Goal: Task Accomplishment & Management: Manage account settings

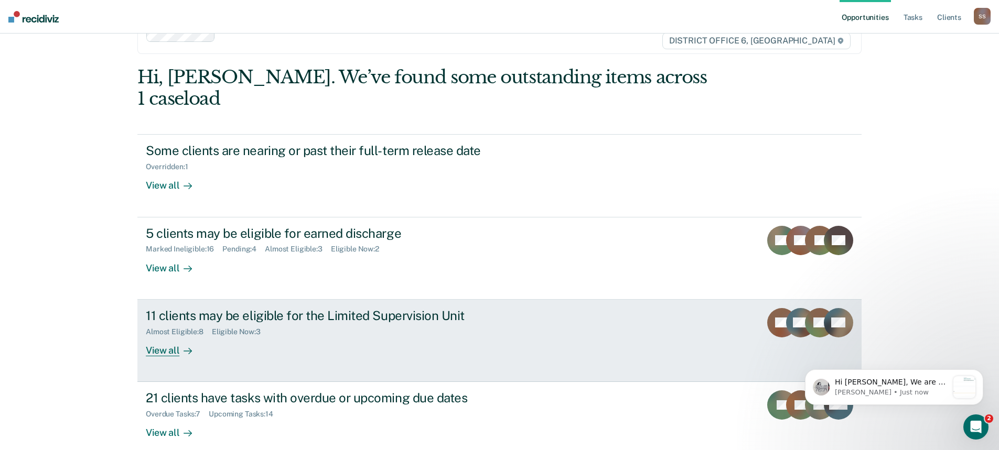
scroll to position [52, 0]
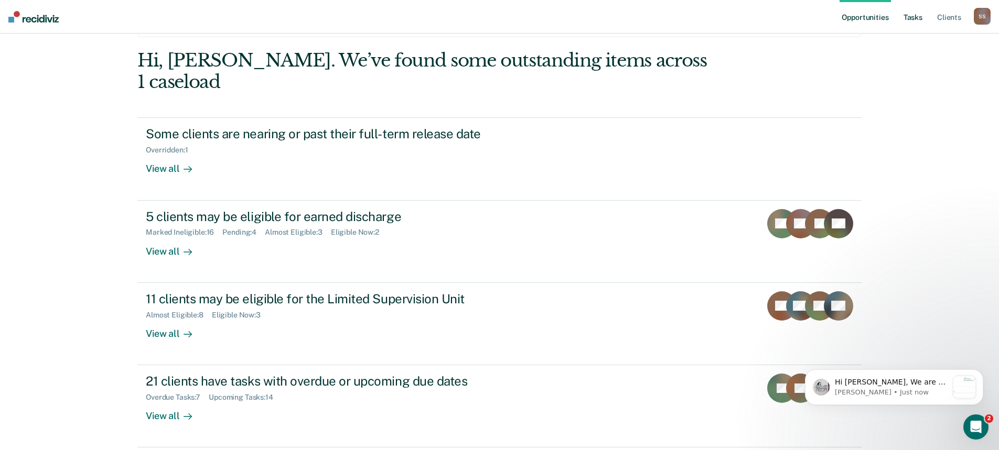
click at [913, 13] on link "Tasks" at bounding box center [912, 17] width 23 height 34
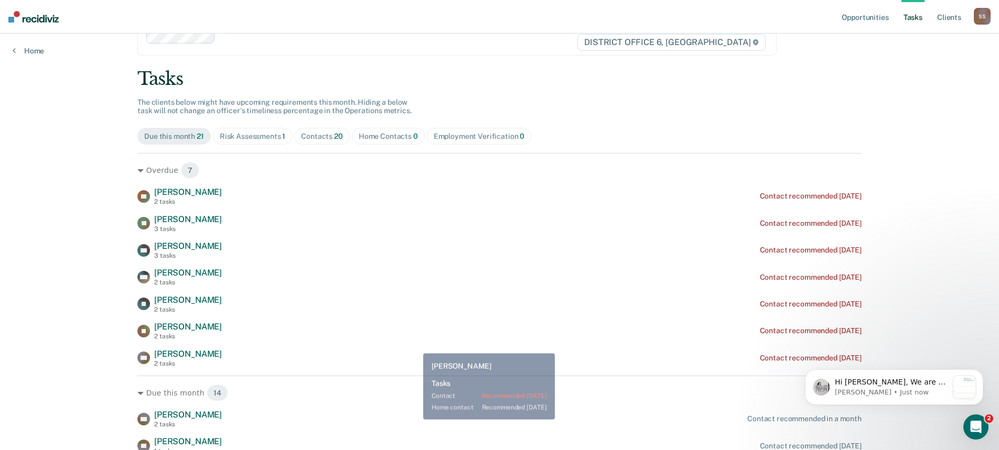
scroll to position [52, 0]
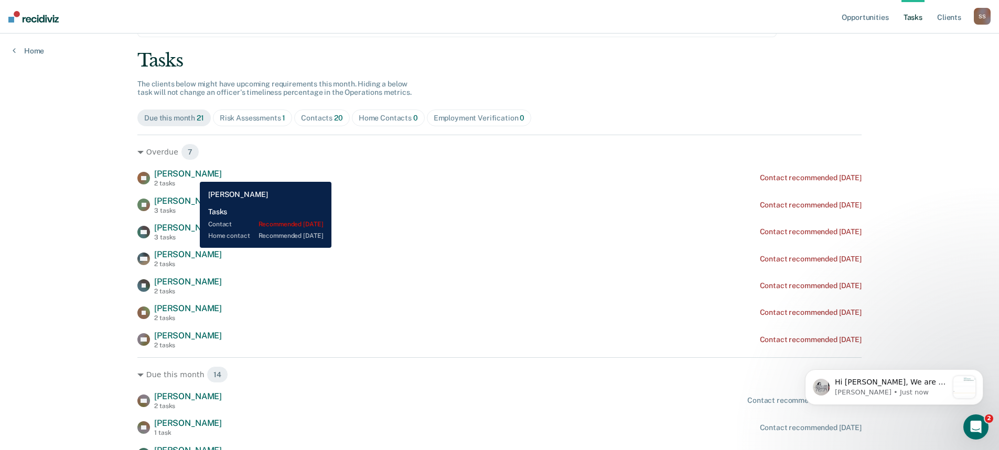
click at [192, 174] on span "[PERSON_NAME]" at bounding box center [188, 174] width 68 height 10
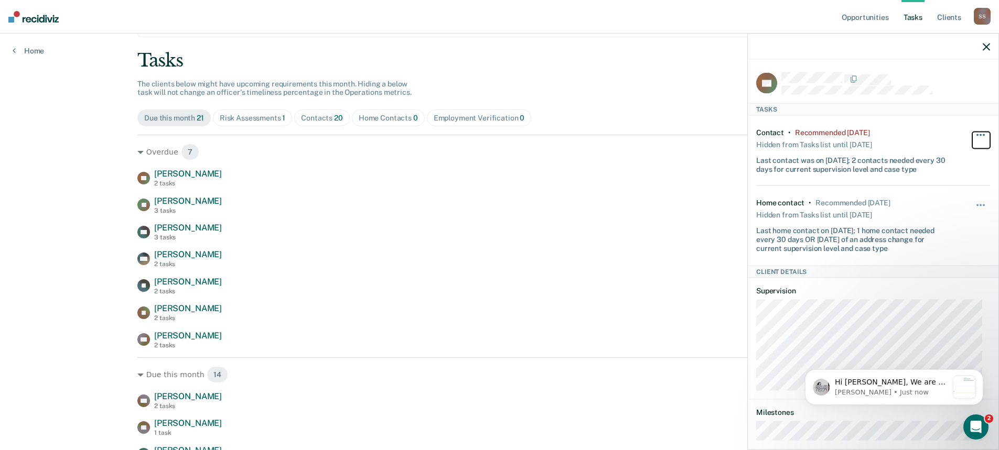
click at [972, 132] on button "button" at bounding box center [981, 140] width 18 height 17
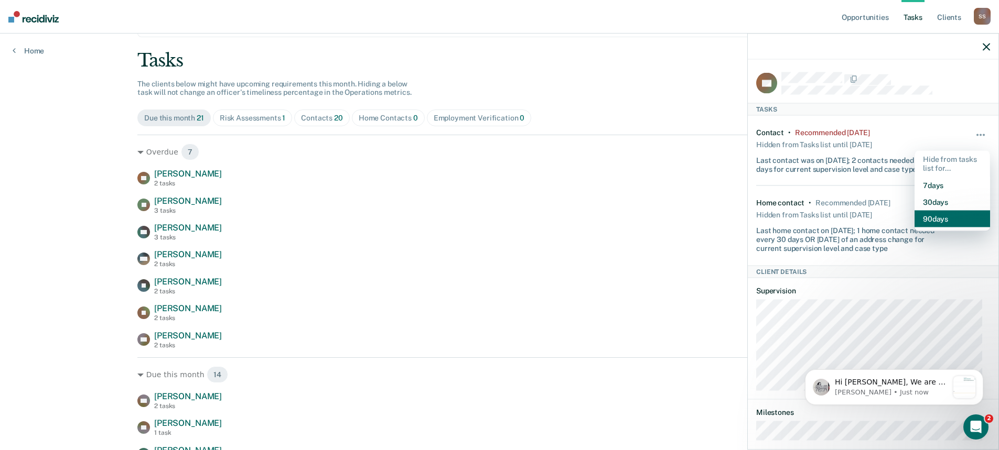
click at [935, 225] on button "90 days" at bounding box center [952, 218] width 76 height 17
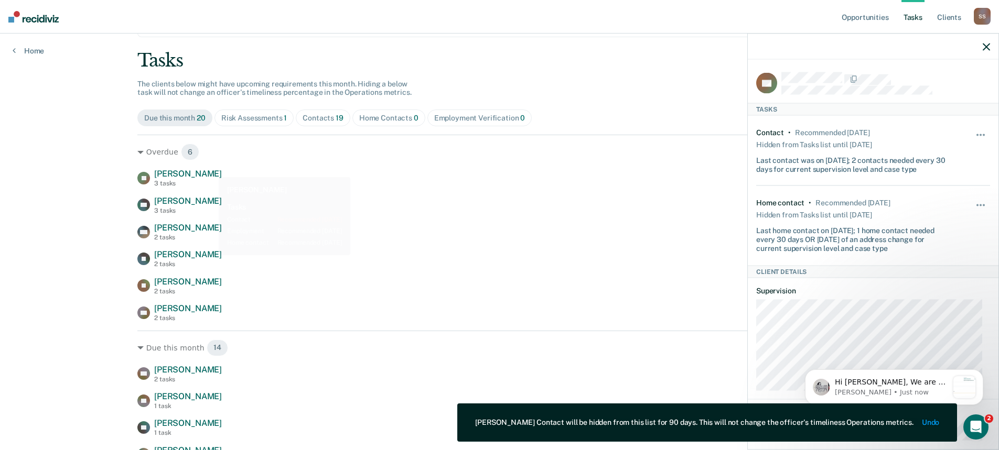
click at [200, 168] on div "Overdue 6 JH [PERSON_NAME] 3 tasks Contact recommended [DATE] CG [PERSON_NAME] …" at bounding box center [499, 228] width 724 height 187
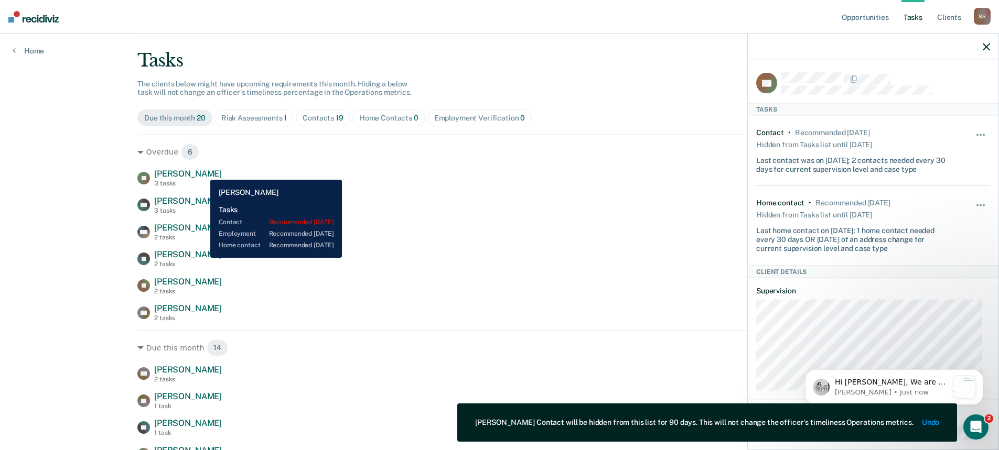
click at [201, 174] on span "[PERSON_NAME]" at bounding box center [188, 174] width 68 height 10
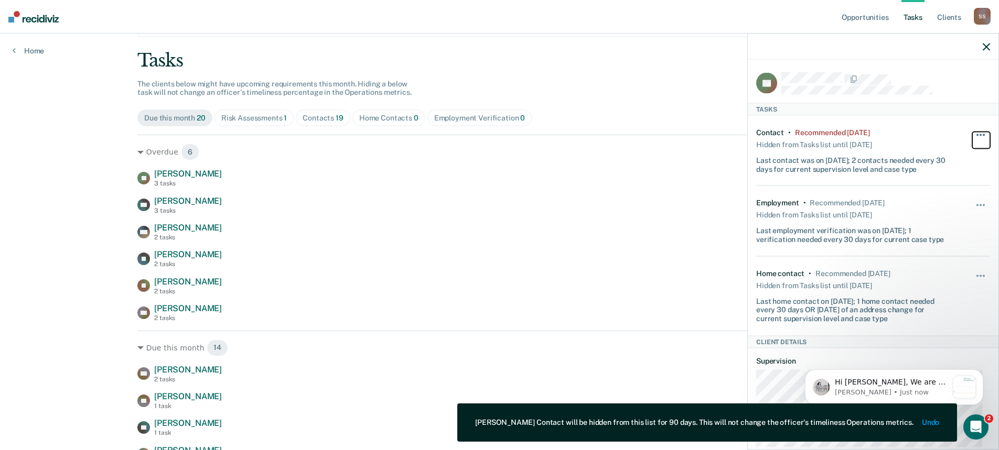
click at [974, 136] on button "button" at bounding box center [981, 140] width 18 height 17
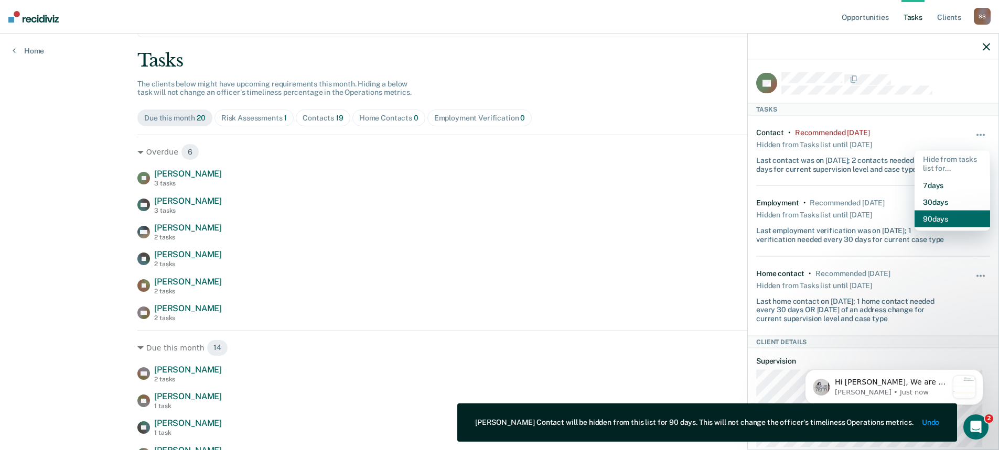
click at [946, 221] on button "90 days" at bounding box center [952, 218] width 76 height 17
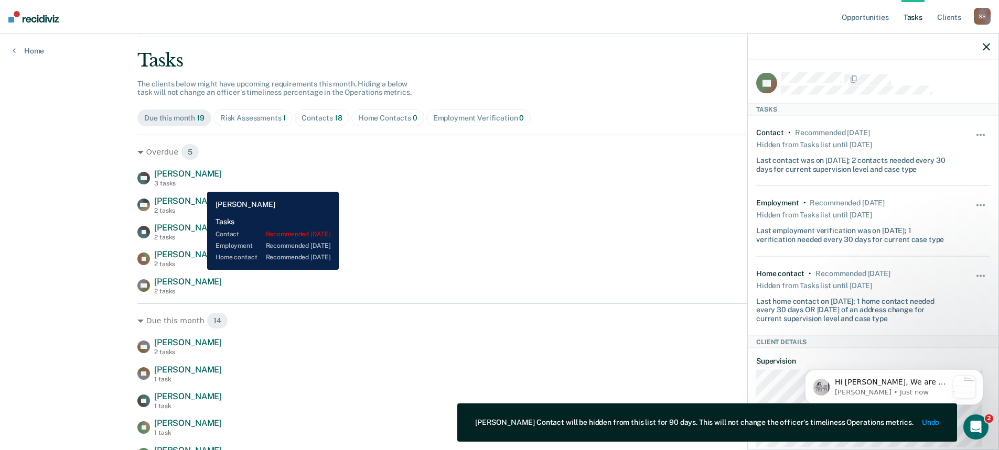
click at [199, 184] on div "3 tasks" at bounding box center [188, 183] width 68 height 7
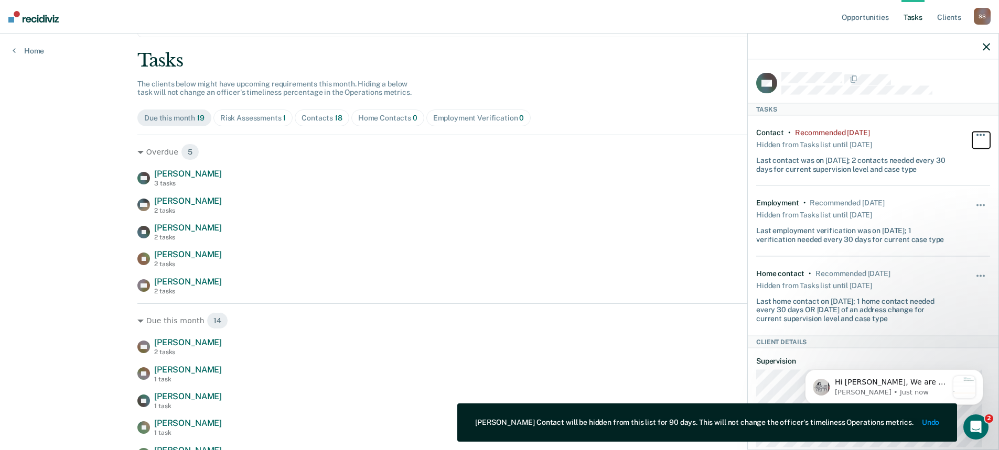
click at [972, 133] on button "button" at bounding box center [981, 140] width 18 height 17
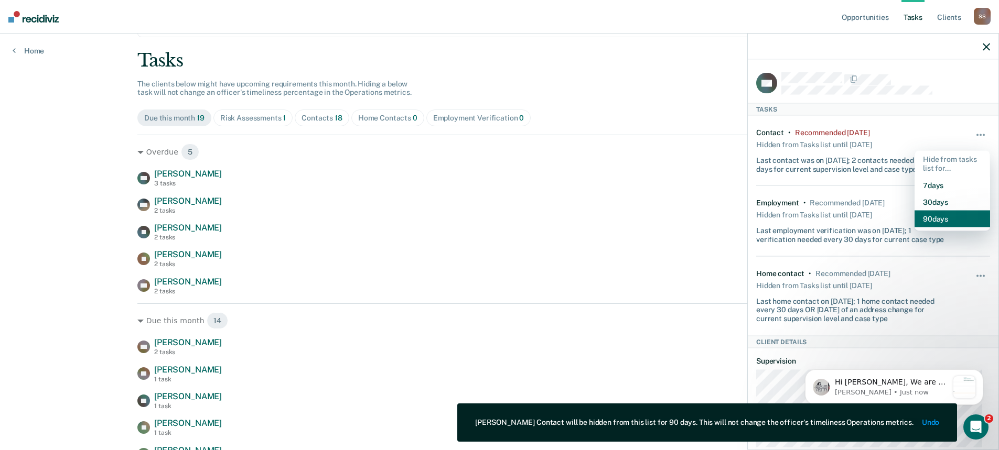
click at [944, 216] on button "90 days" at bounding box center [952, 218] width 76 height 17
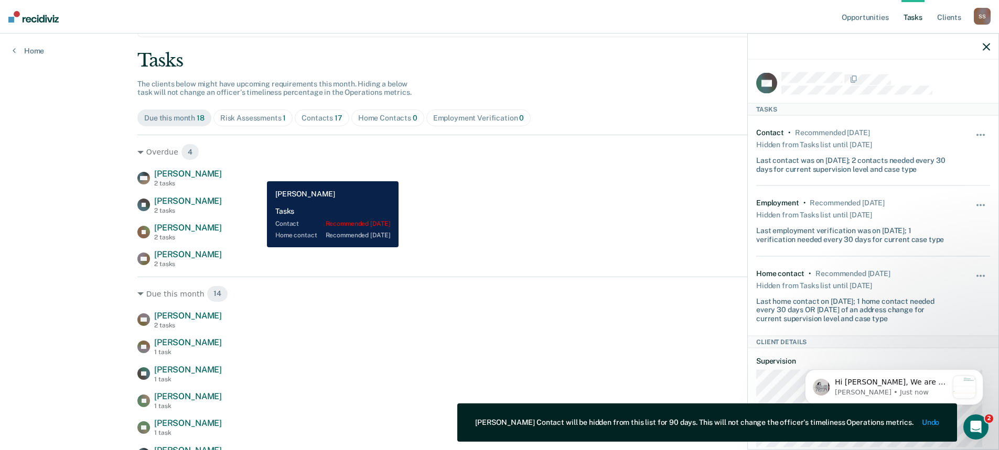
click at [259, 174] on div "MH [PERSON_NAME] 2 tasks Contact recommended [DATE]" at bounding box center [499, 178] width 724 height 18
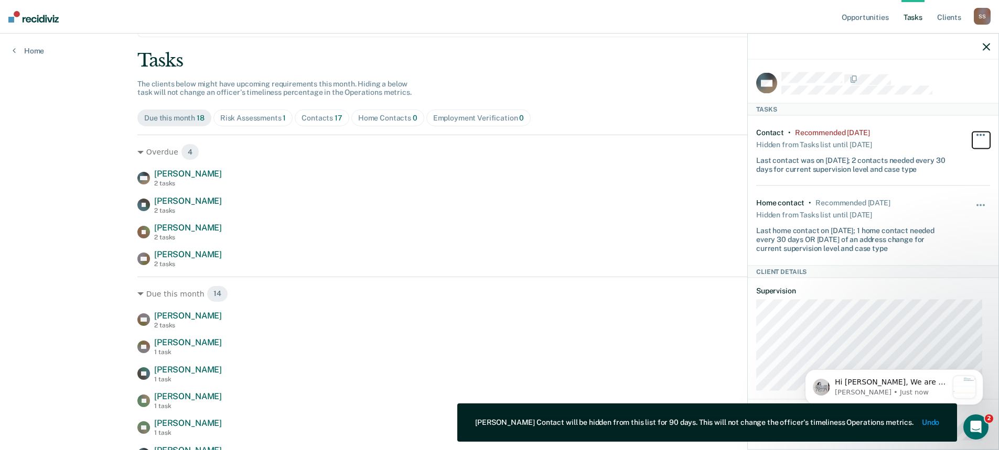
click at [977, 132] on button "button" at bounding box center [981, 140] width 18 height 17
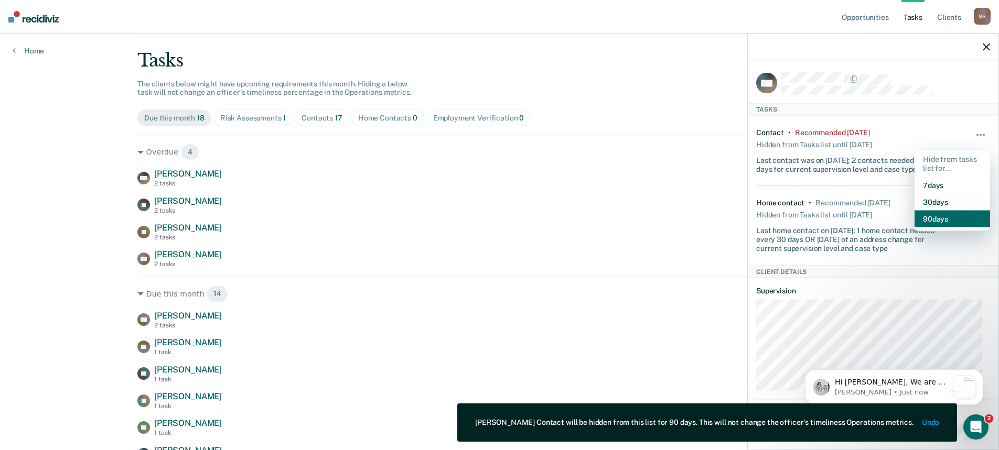
drag, startPoint x: 920, startPoint y: 218, endPoint x: 874, endPoint y: 210, distance: 47.4
click at [917, 216] on button "90 days" at bounding box center [952, 218] width 76 height 17
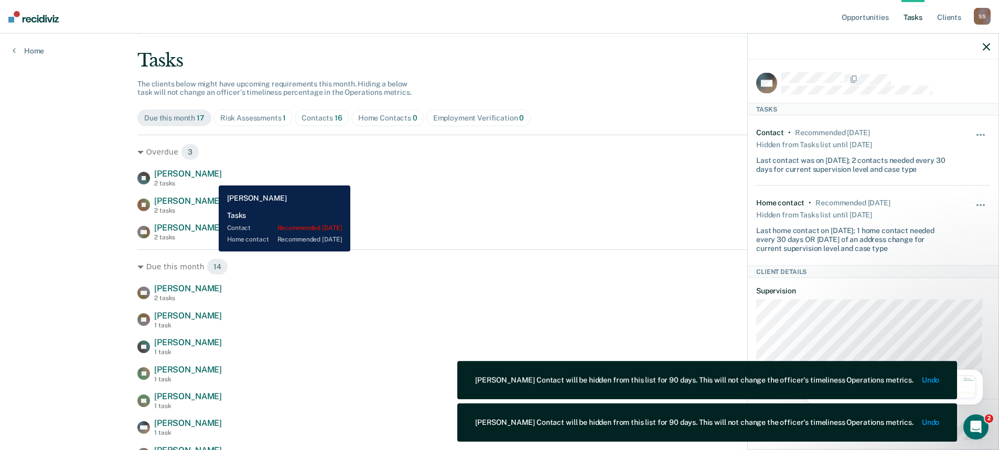
click at [211, 178] on div "[PERSON_NAME] 2 tasks Contact recommended [DATE]" at bounding box center [499, 178] width 724 height 18
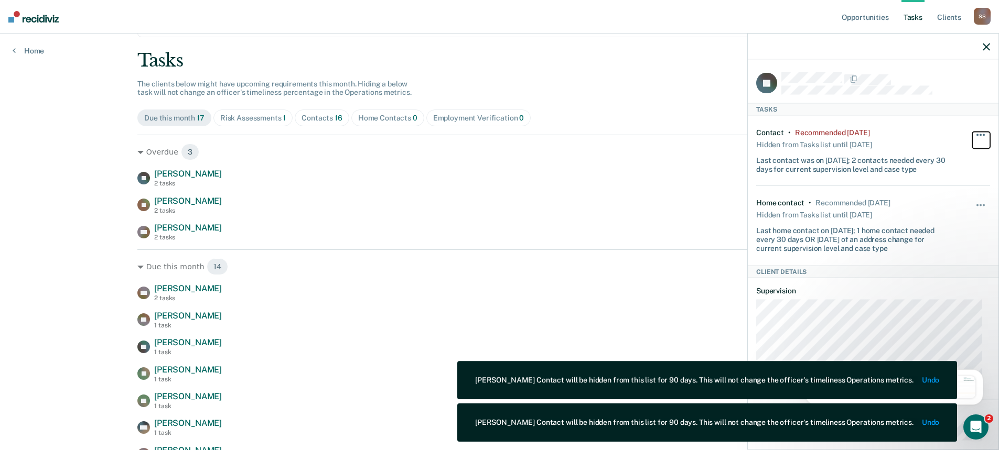
click at [972, 135] on button "button" at bounding box center [981, 140] width 18 height 17
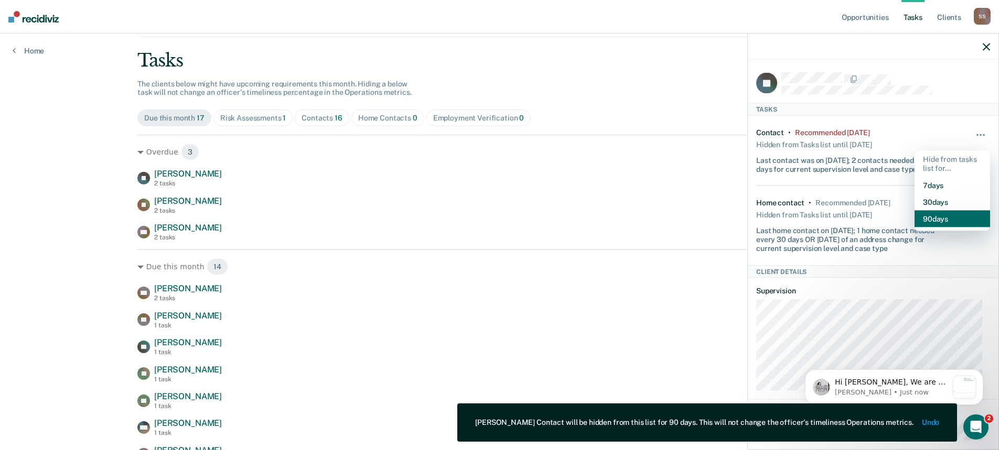
click at [917, 216] on button "90 days" at bounding box center [952, 218] width 76 height 17
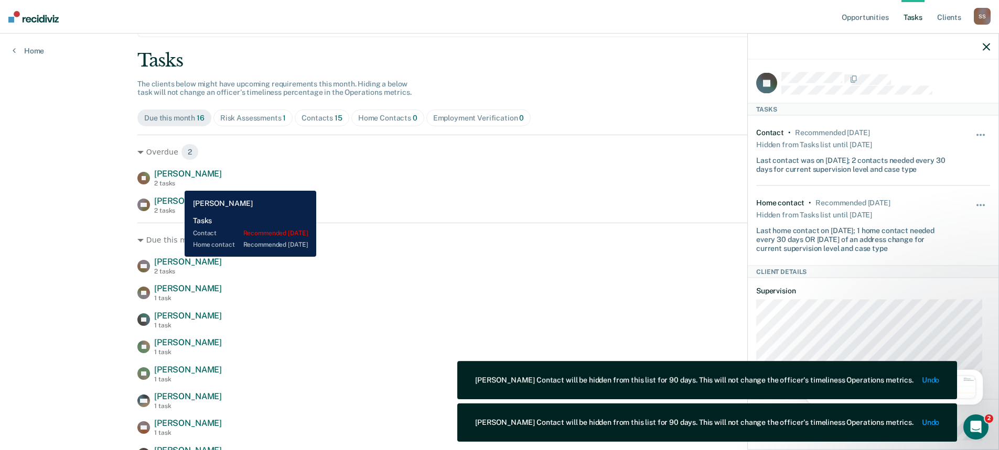
click at [177, 183] on div "2 tasks" at bounding box center [188, 183] width 68 height 7
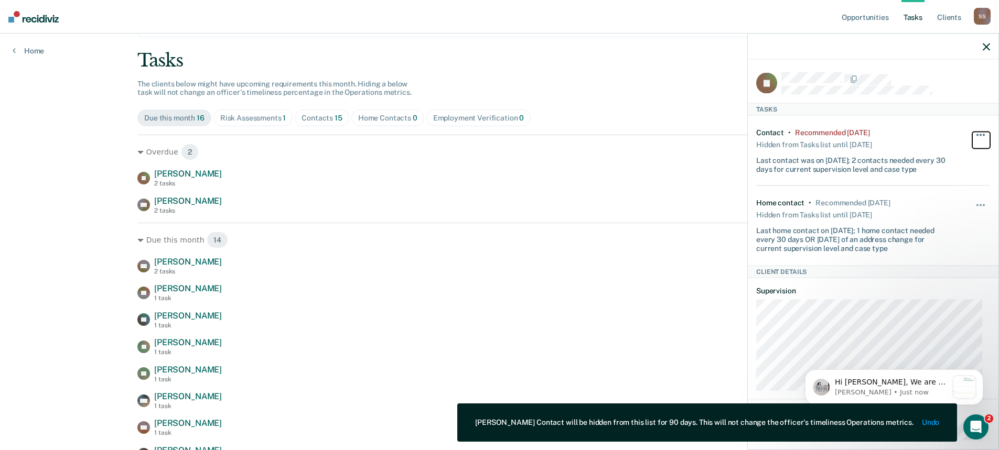
click at [972, 132] on button "button" at bounding box center [981, 140] width 18 height 17
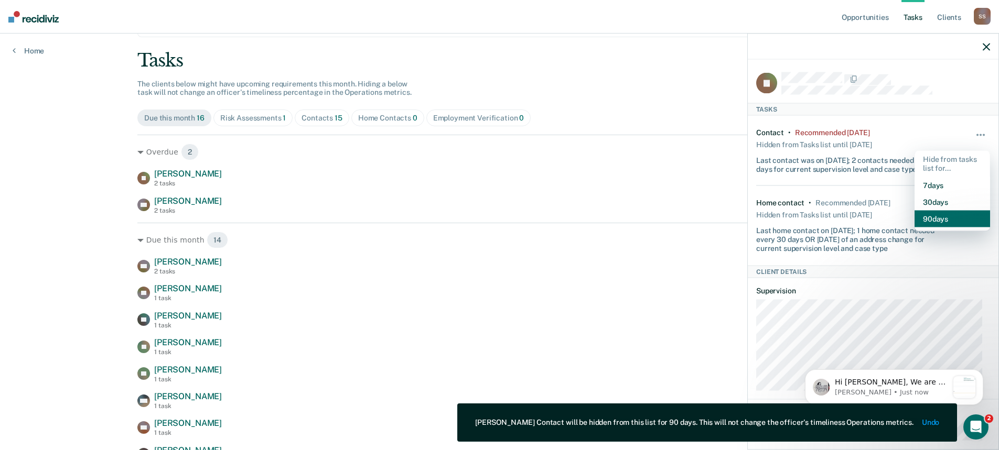
click at [968, 214] on button "90 days" at bounding box center [952, 218] width 76 height 17
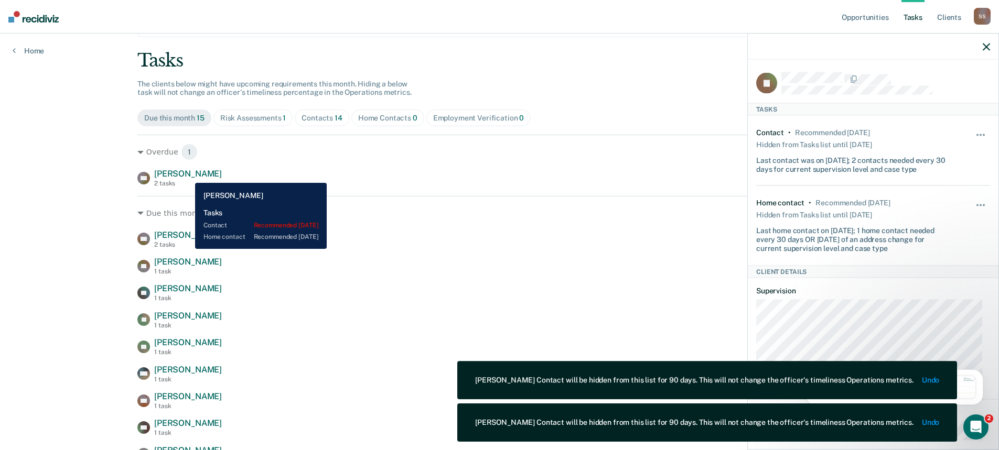
click at [187, 175] on span "[PERSON_NAME]" at bounding box center [188, 174] width 68 height 10
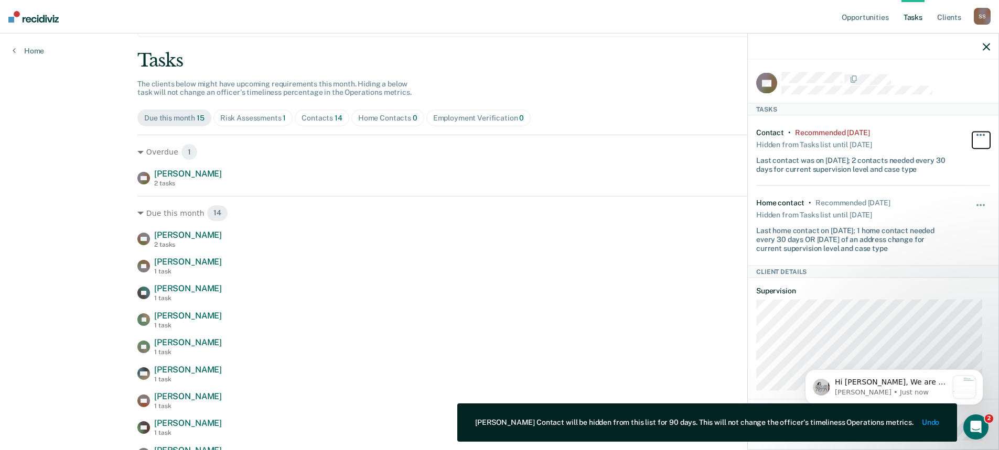
click at [979, 135] on span "button" at bounding box center [980, 135] width 2 height 2
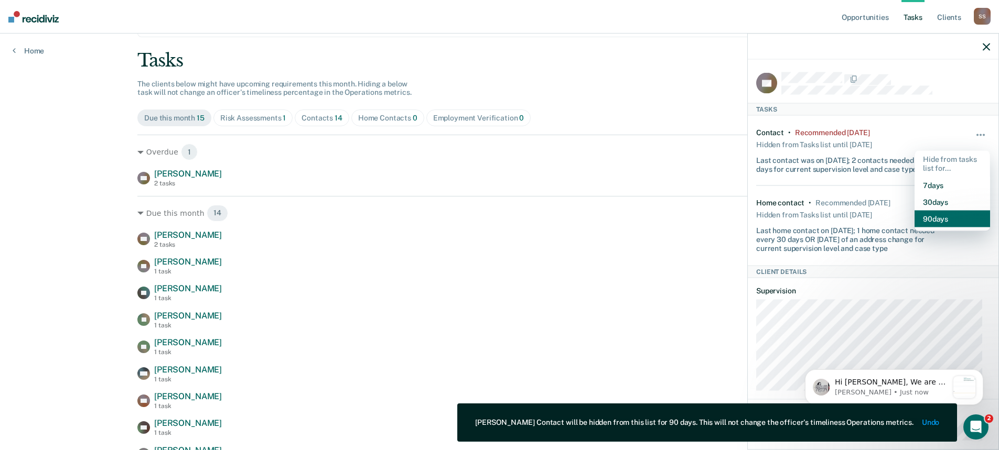
click at [941, 218] on button "90 days" at bounding box center [952, 218] width 76 height 17
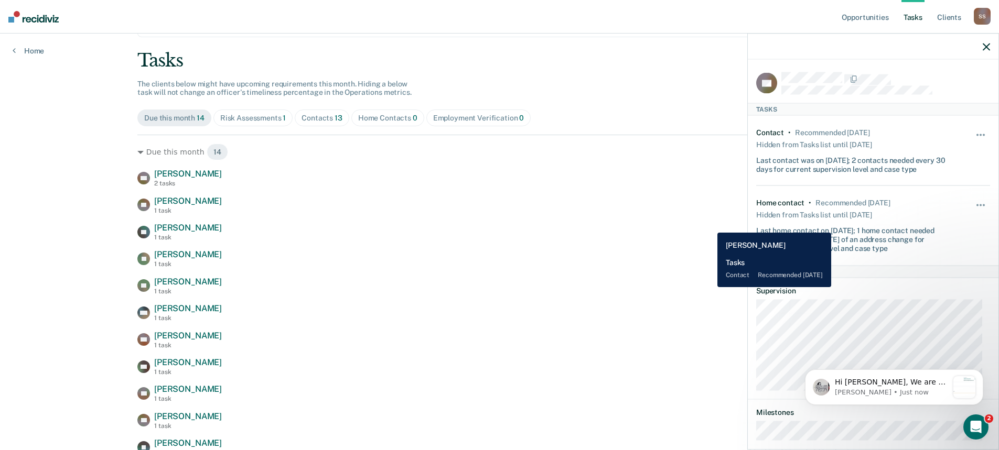
drag, startPoint x: 709, startPoint y: 225, endPoint x: 395, endPoint y: 228, distance: 314.1
click at [708, 225] on div "AE [PERSON_NAME] 1 task Contact recommended [DATE]" at bounding box center [499, 232] width 724 height 18
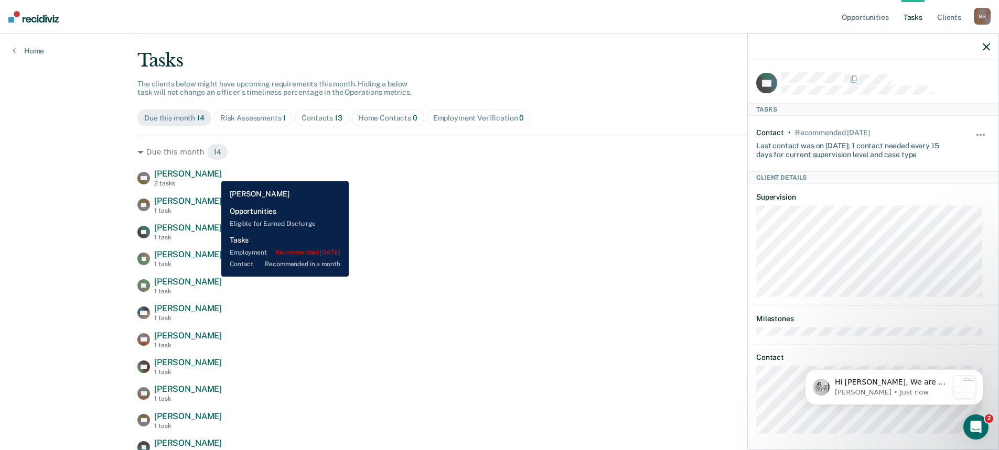
click at [213, 174] on span "[PERSON_NAME]" at bounding box center [188, 174] width 68 height 10
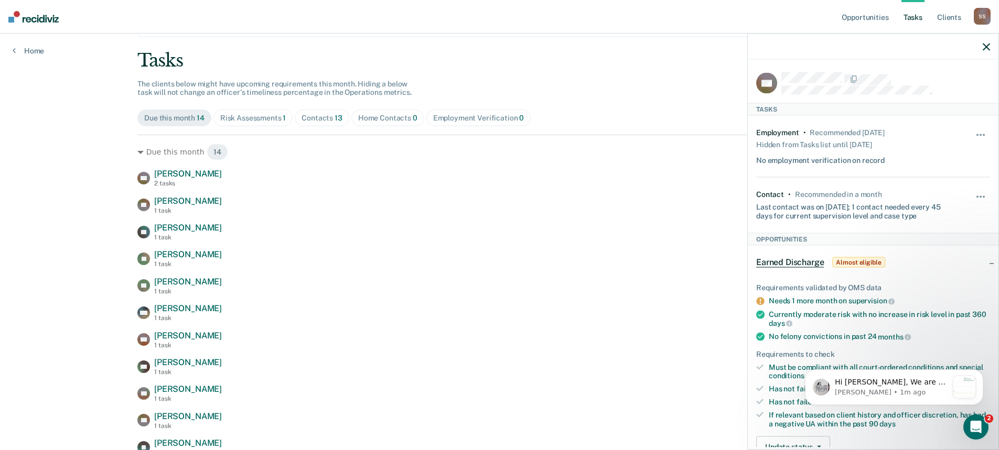
click at [249, 117] on div "Risk Assessments 1" at bounding box center [253, 118] width 66 height 9
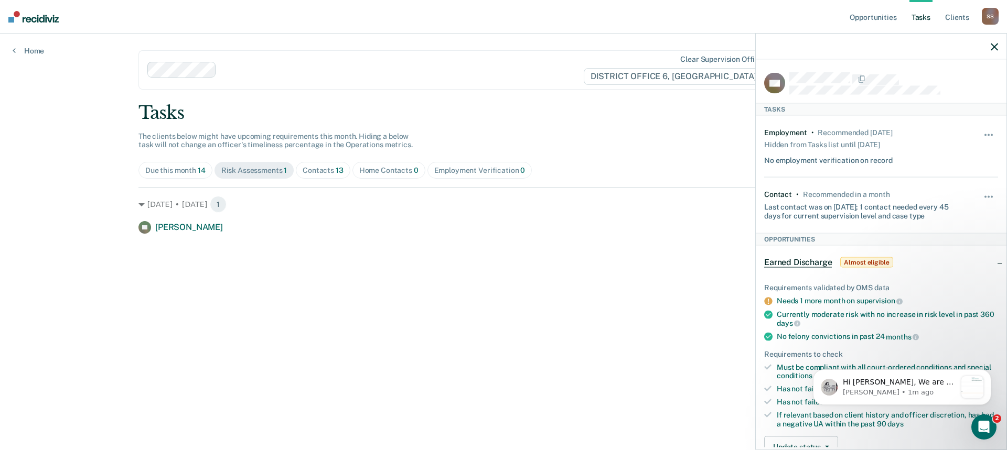
click at [330, 170] on div "Contacts 13" at bounding box center [323, 170] width 41 height 9
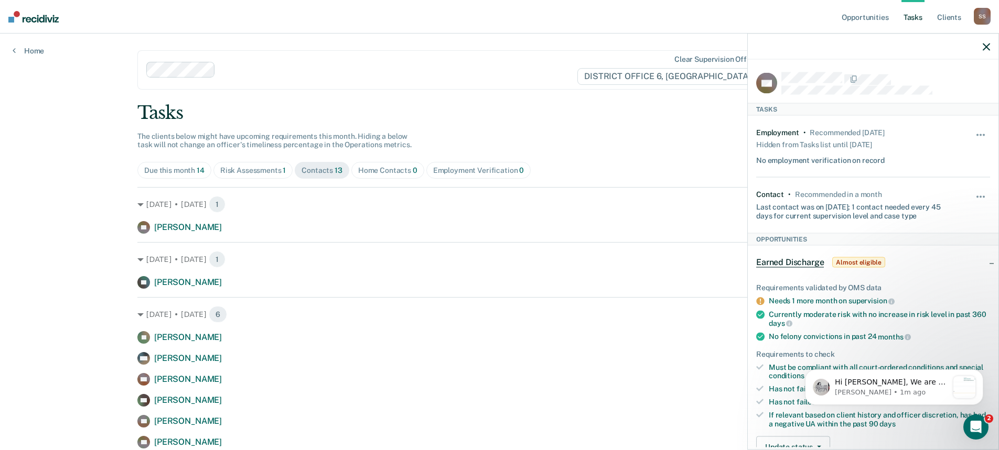
click at [175, 171] on div "Due this month 14" at bounding box center [174, 170] width 60 height 9
